Goal: Find specific page/section: Find specific page/section

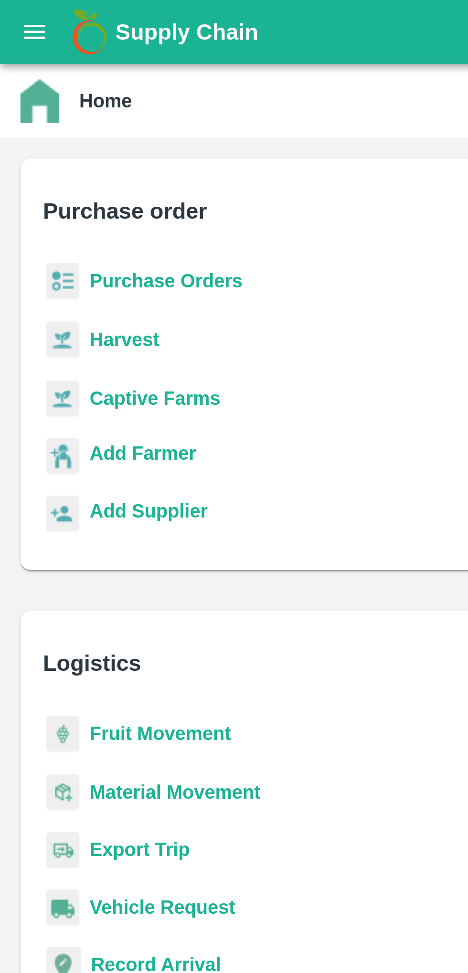
click at [16, 11] on icon "open drawer" at bounding box center [13, 11] width 8 height 5
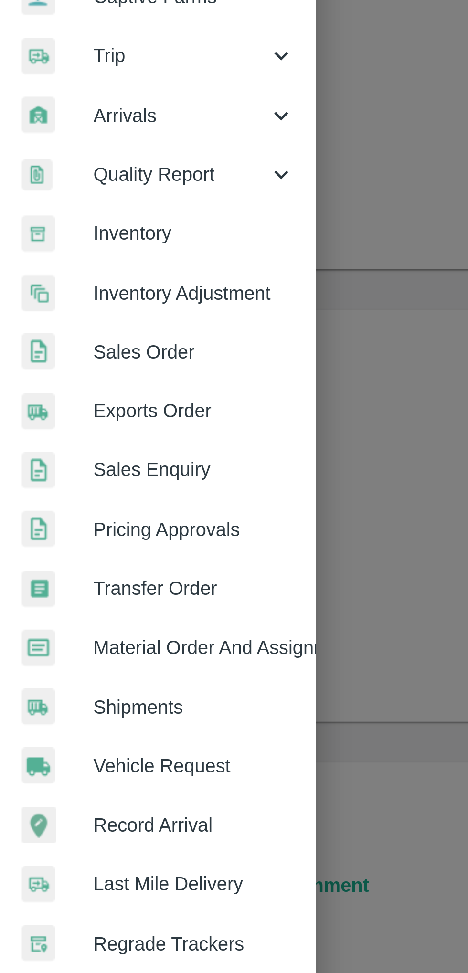
click at [90, 331] on span "Transfer Order" at bounding box center [73, 332] width 75 height 10
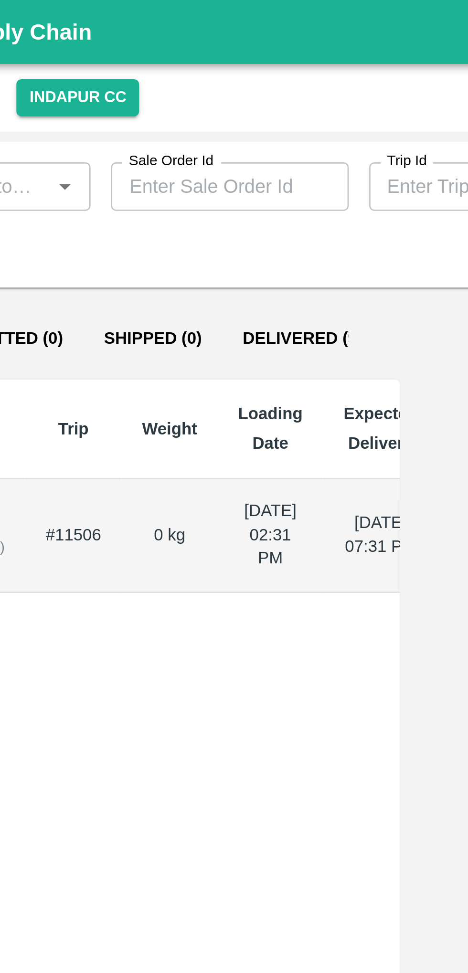
scroll to position [0, 49]
click at [157, 126] on button "Delivered (95)" at bounding box center [171, 126] width 63 height 23
